Goal: Task Accomplishment & Management: Use online tool/utility

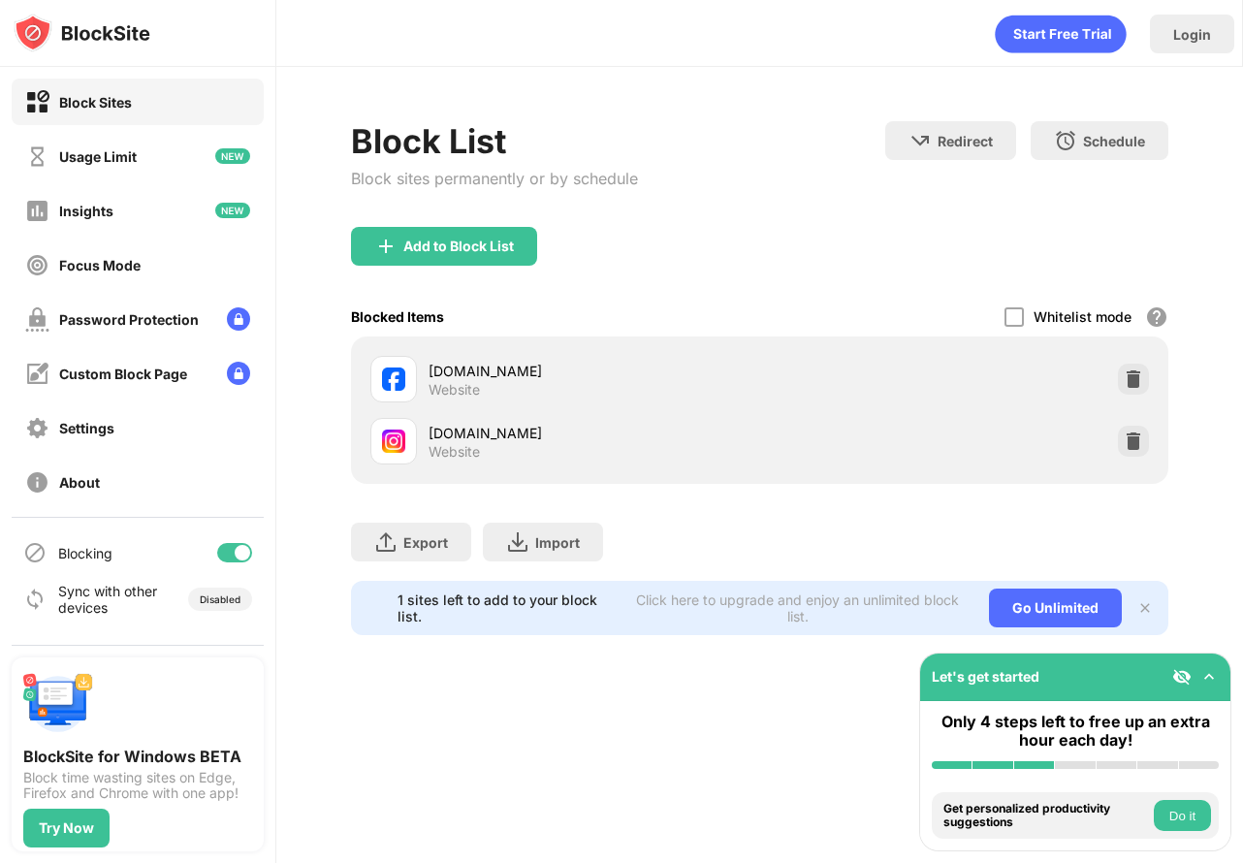
click at [1114, 429] on div "instagram.com Website" at bounding box center [760, 441] width 794 height 62
click at [1142, 436] on img at bounding box center [1132, 440] width 19 height 19
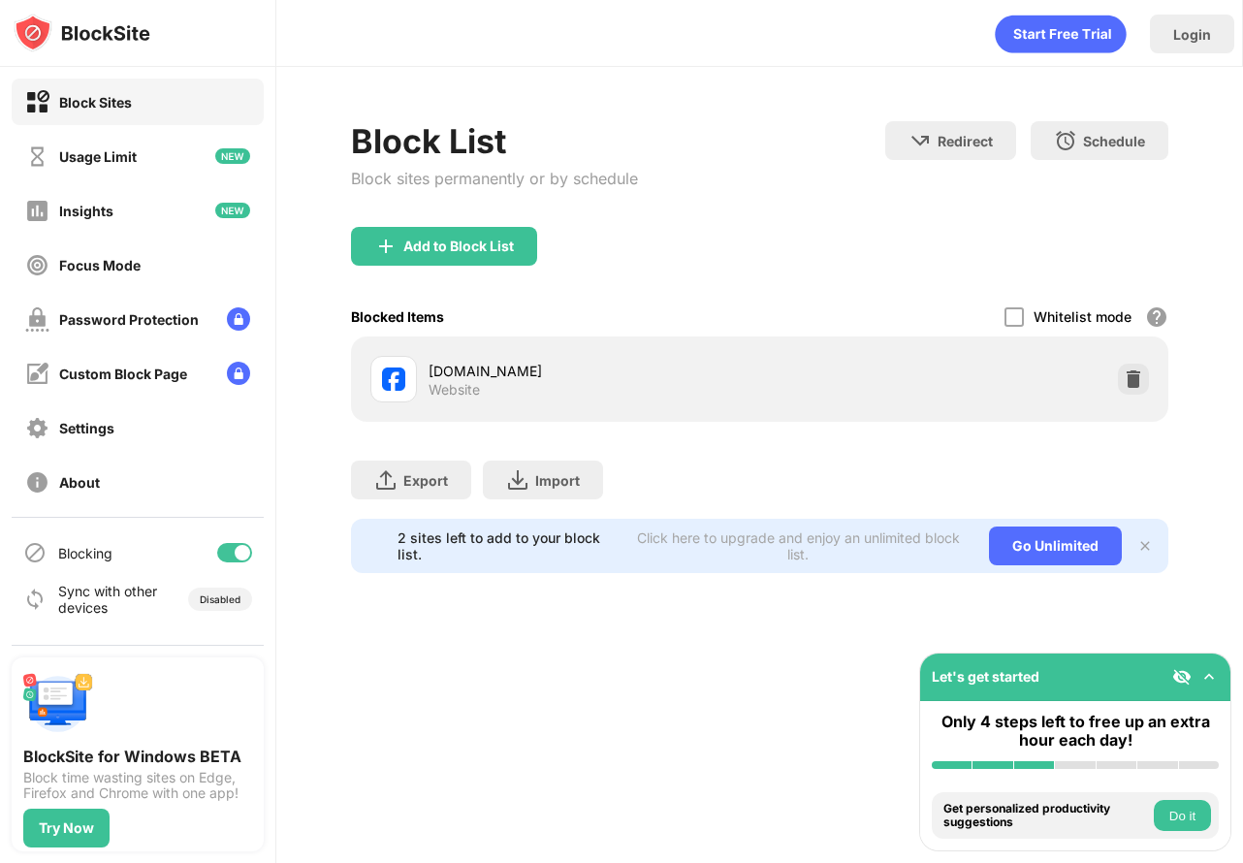
click at [729, 236] on div "Add to Block List" at bounding box center [759, 262] width 817 height 70
